Goal: Task Accomplishment & Management: Complete application form

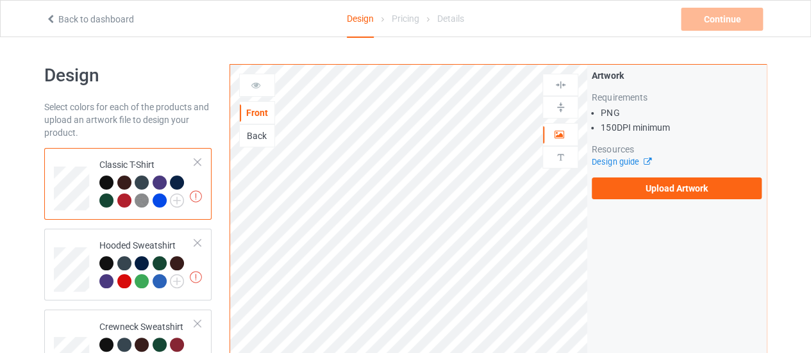
click at [615, 200] on div "Artwork Requirements PNG 150 DPI minimum Resources Design guide Upload Artwork" at bounding box center [676, 134] width 179 height 139
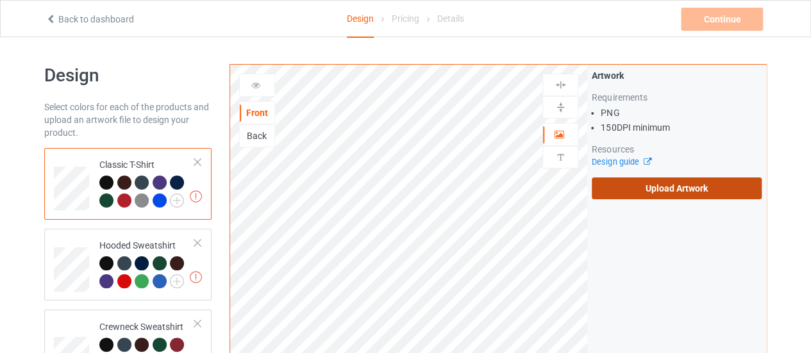
click at [613, 179] on label "Upload Artwork" at bounding box center [677, 189] width 170 height 22
click at [0, 0] on input "Upload Artwork" at bounding box center [0, 0] width 0 height 0
click at [640, 190] on label "Upload Artwork" at bounding box center [677, 189] width 170 height 22
click at [0, 0] on input "Upload Artwork" at bounding box center [0, 0] width 0 height 0
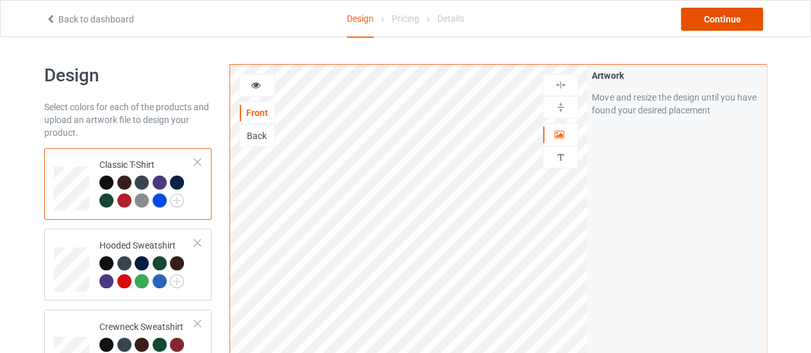
click at [706, 17] on div "Continue" at bounding box center [722, 19] width 82 height 23
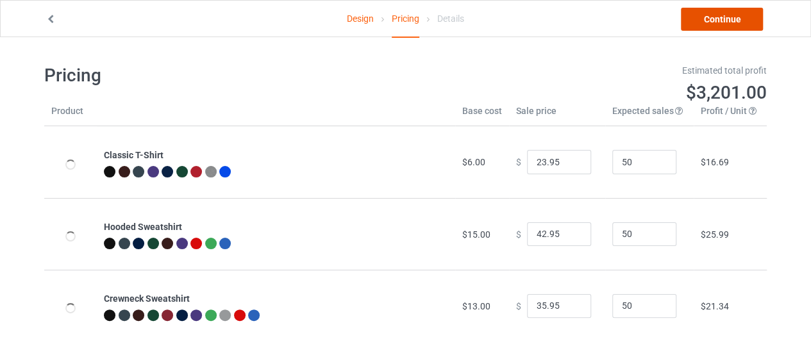
click at [706, 17] on link "Continue" at bounding box center [722, 19] width 82 height 23
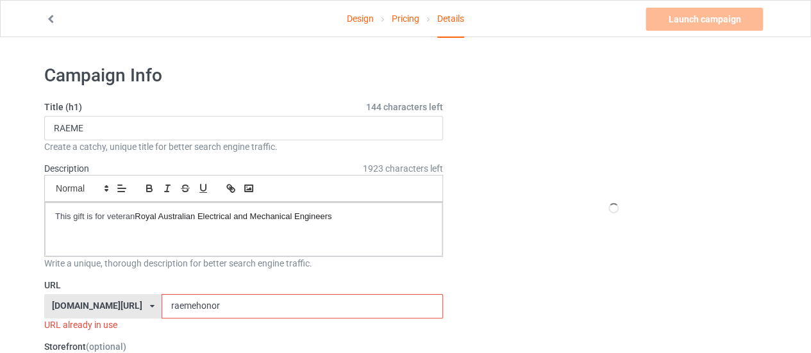
click at [204, 303] on input "raemehonor" at bounding box center [302, 306] width 281 height 24
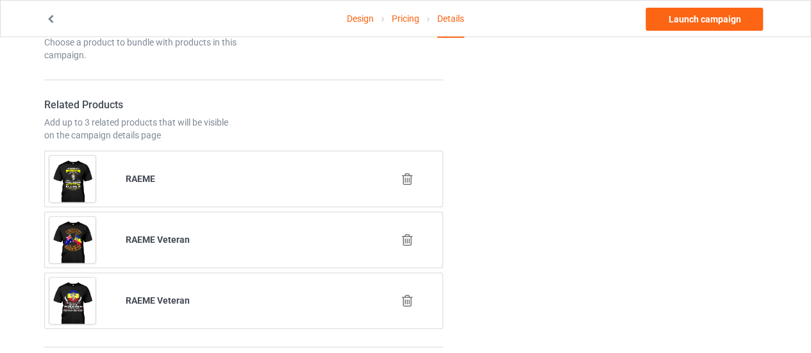
scroll to position [723, 0]
type input "raemechoose"
click at [404, 297] on icon at bounding box center [407, 300] width 16 height 13
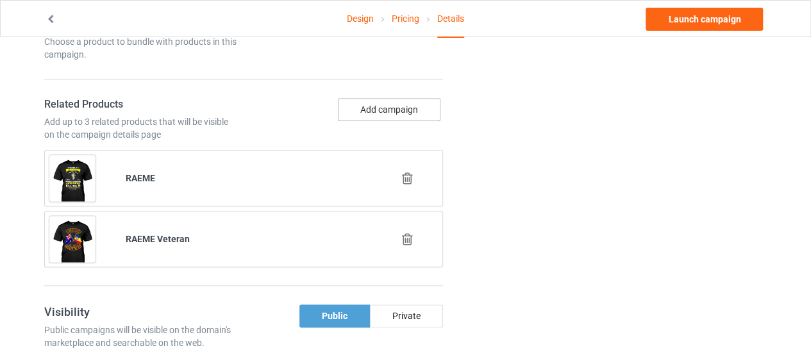
click at [381, 98] on button "Add campaign" at bounding box center [389, 109] width 103 height 23
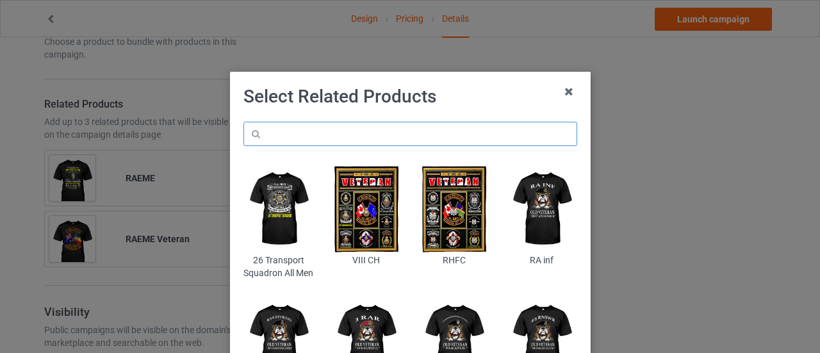
click at [358, 136] on input "text" at bounding box center [411, 134] width 334 height 24
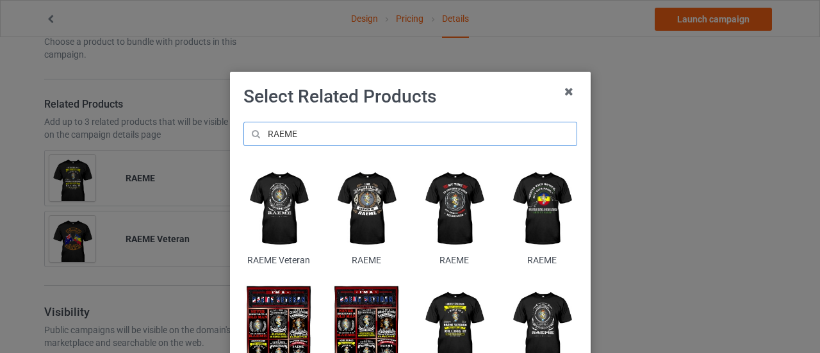
type input "RAEME"
click at [349, 253] on div "RAEME" at bounding box center [366, 216] width 88 height 120
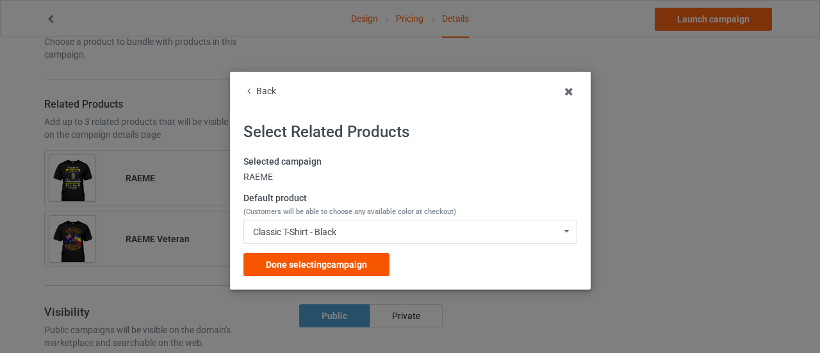
click at [324, 253] on div "Done selecting campaign" at bounding box center [317, 264] width 146 height 23
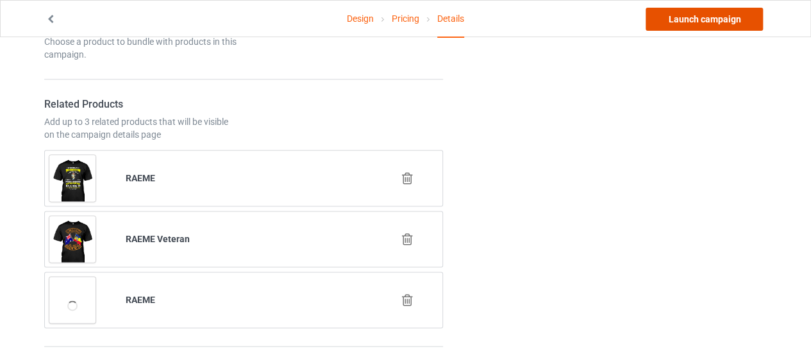
click at [735, 13] on link "Launch campaign" at bounding box center [703, 19] width 117 height 23
